Goal: Find specific page/section: Find specific page/section

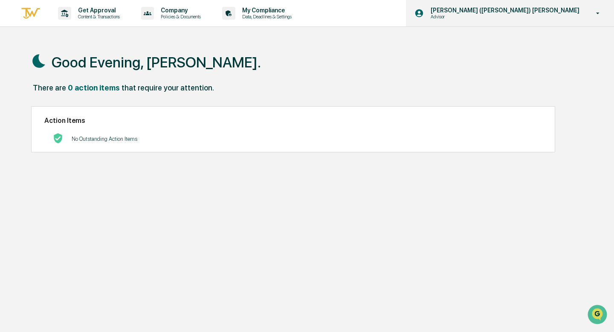
click at [507, 14] on p "Advisor" at bounding box center [466, 17] width 84 height 6
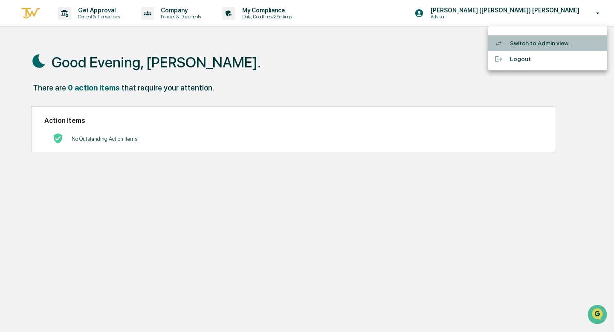
click at [509, 42] on div at bounding box center [502, 43] width 15 height 8
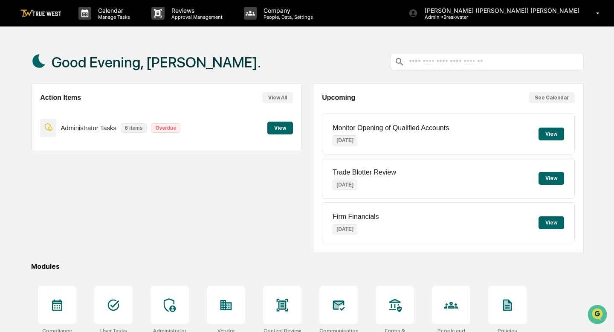
click at [282, 130] on button "View" at bounding box center [280, 128] width 26 height 13
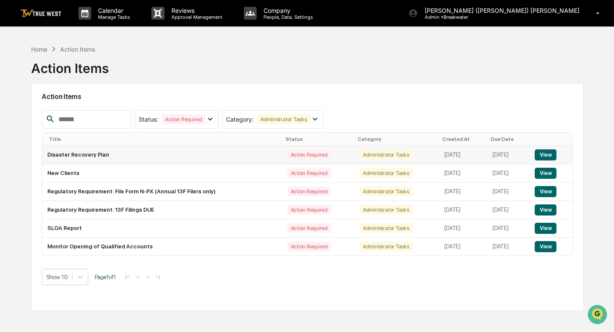
click at [102, 155] on td "Disaster Recovery Plan" at bounding box center [162, 155] width 240 height 18
click at [543, 152] on button "View" at bounding box center [546, 154] width 22 height 11
